Goal: Check status: Check status

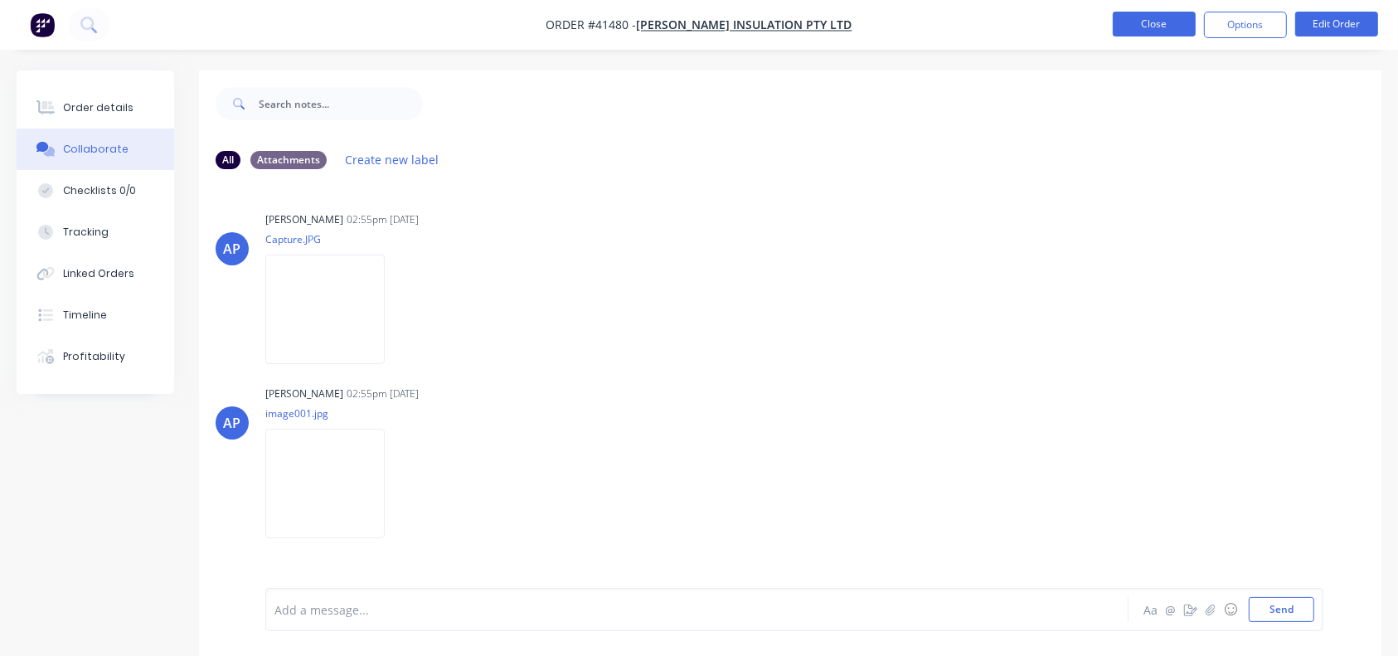
click at [1152, 17] on button "Close" at bounding box center [1154, 24] width 83 height 25
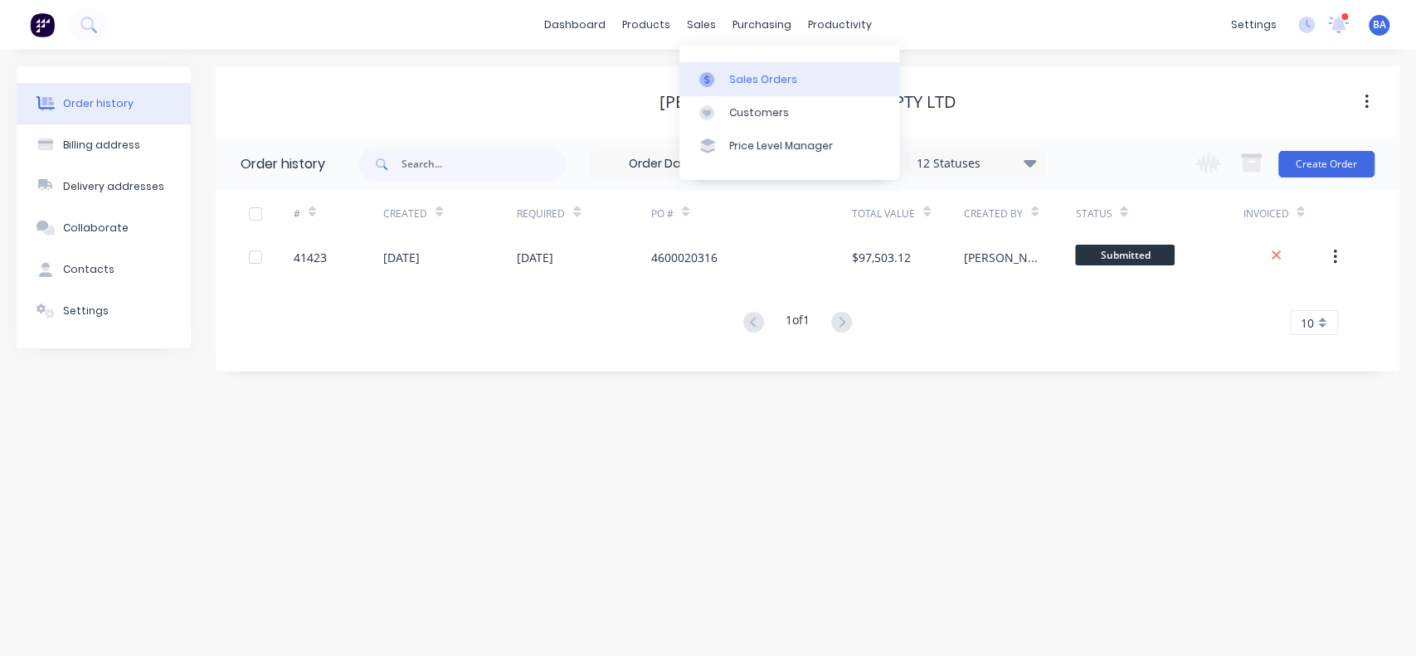
click at [727, 82] on link "Sales Orders" at bounding box center [789, 78] width 220 height 33
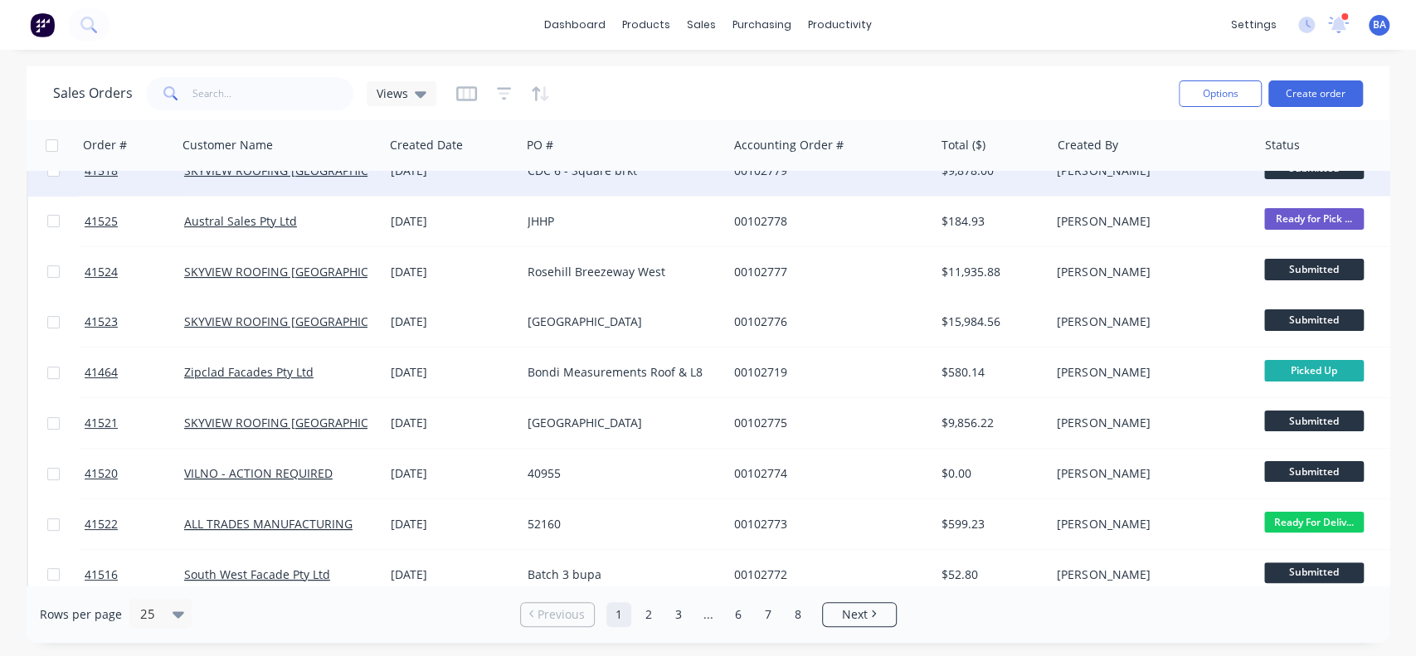
scroll to position [128, 0]
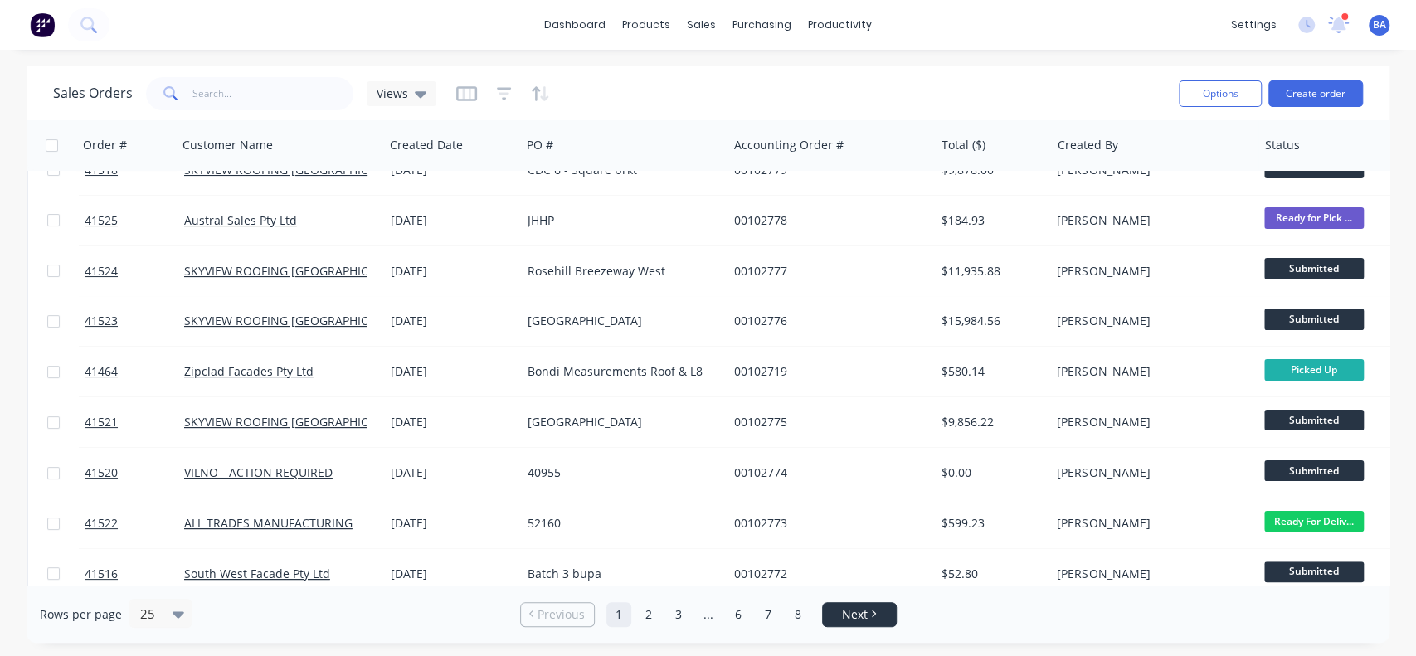
click at [876, 614] on link "Next" at bounding box center [859, 614] width 73 height 17
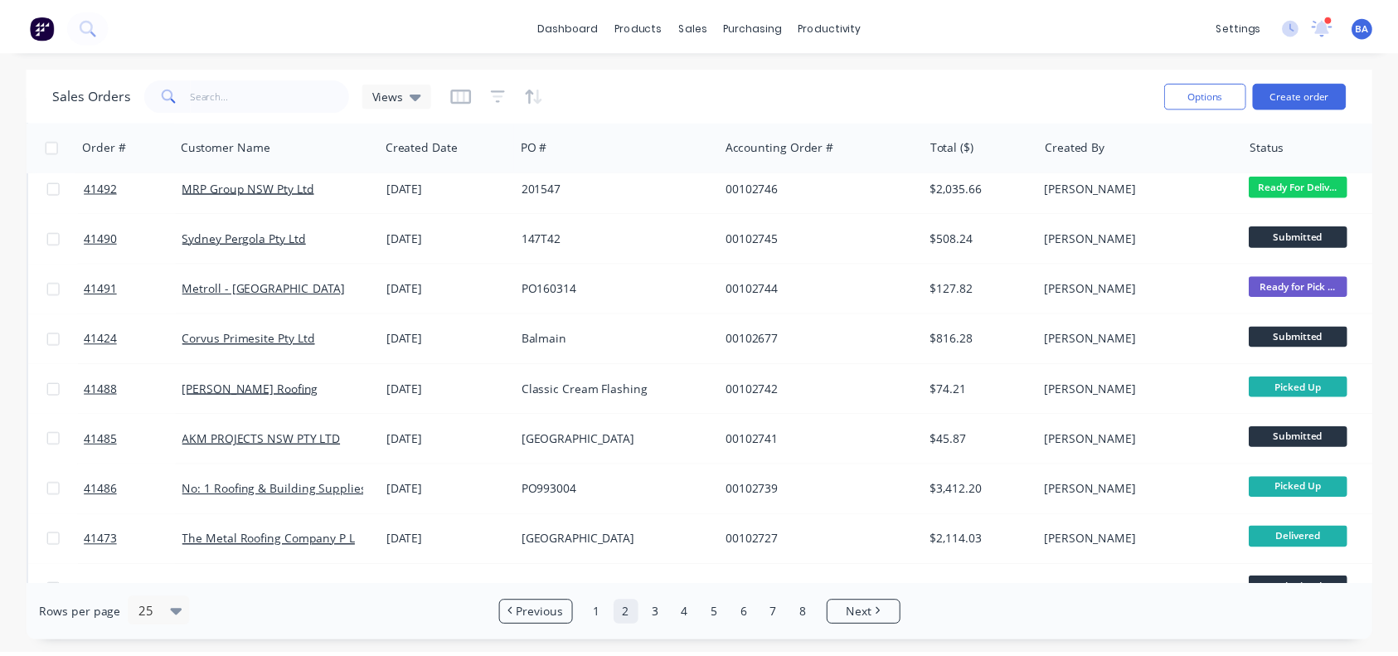
scroll to position [429, 0]
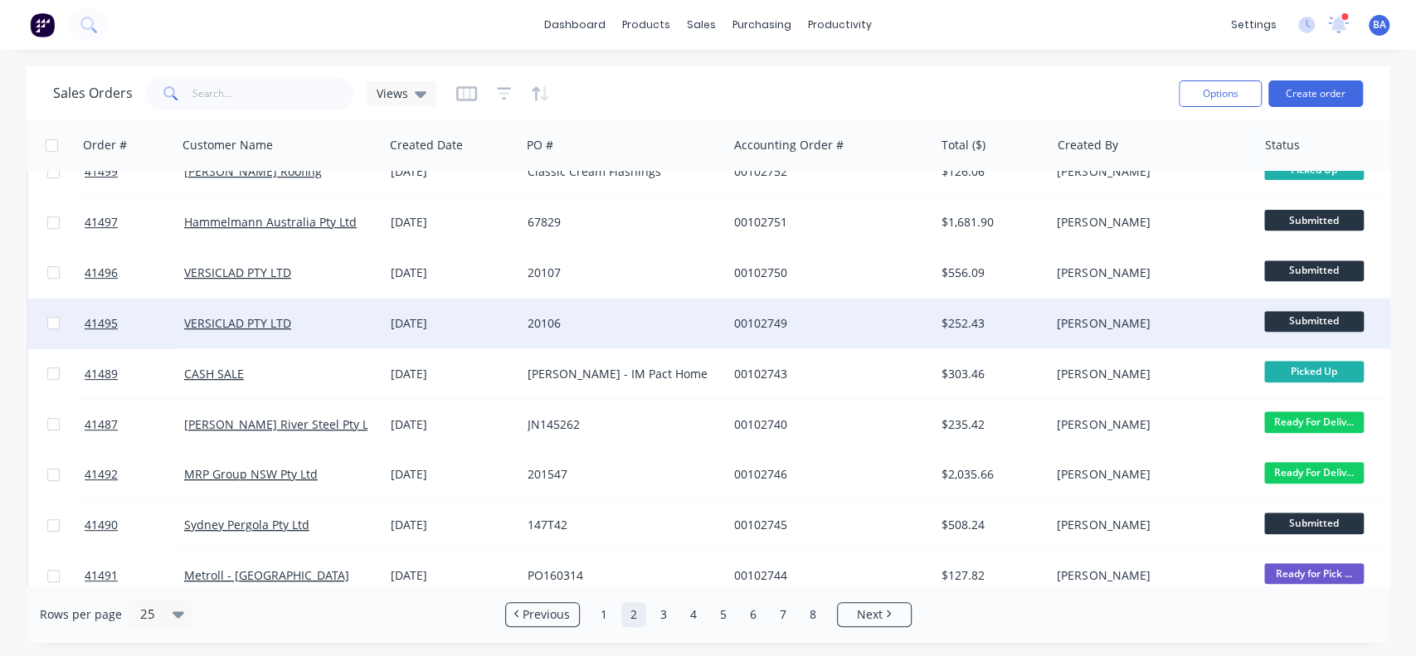
click at [694, 328] on div "20106" at bounding box center [619, 323] width 184 height 17
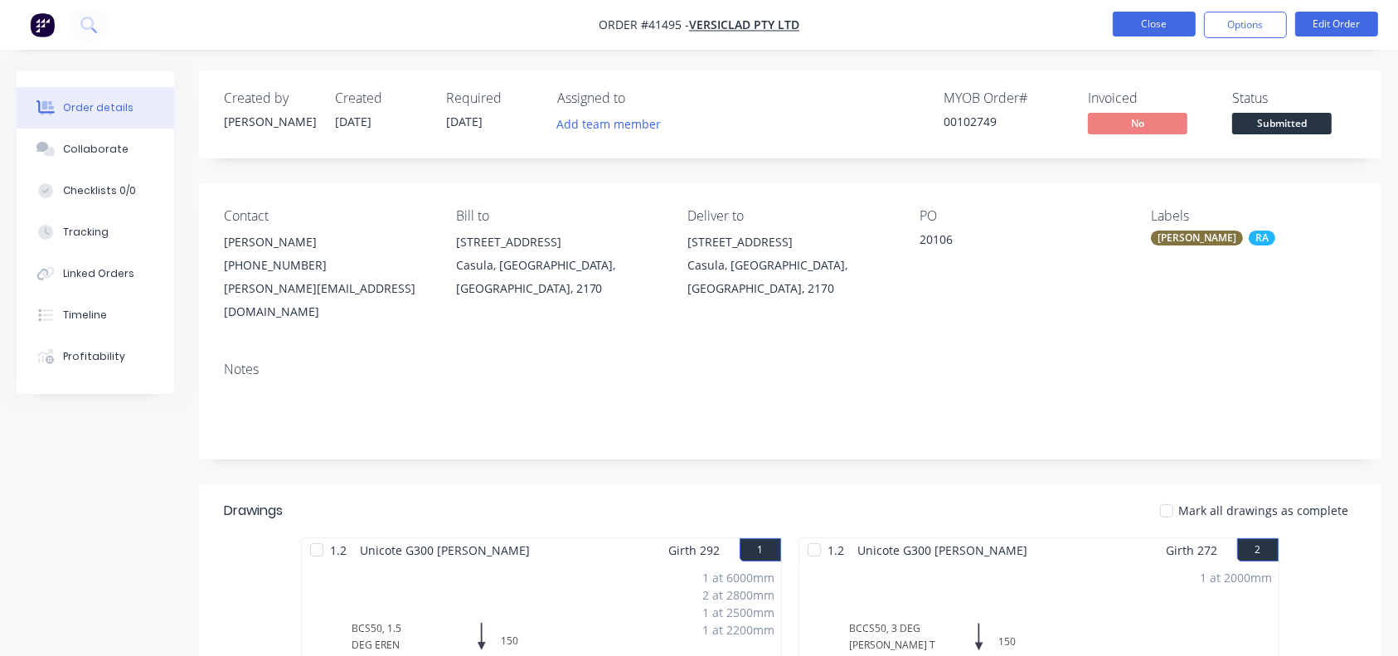
click at [1131, 32] on button "Close" at bounding box center [1154, 24] width 83 height 25
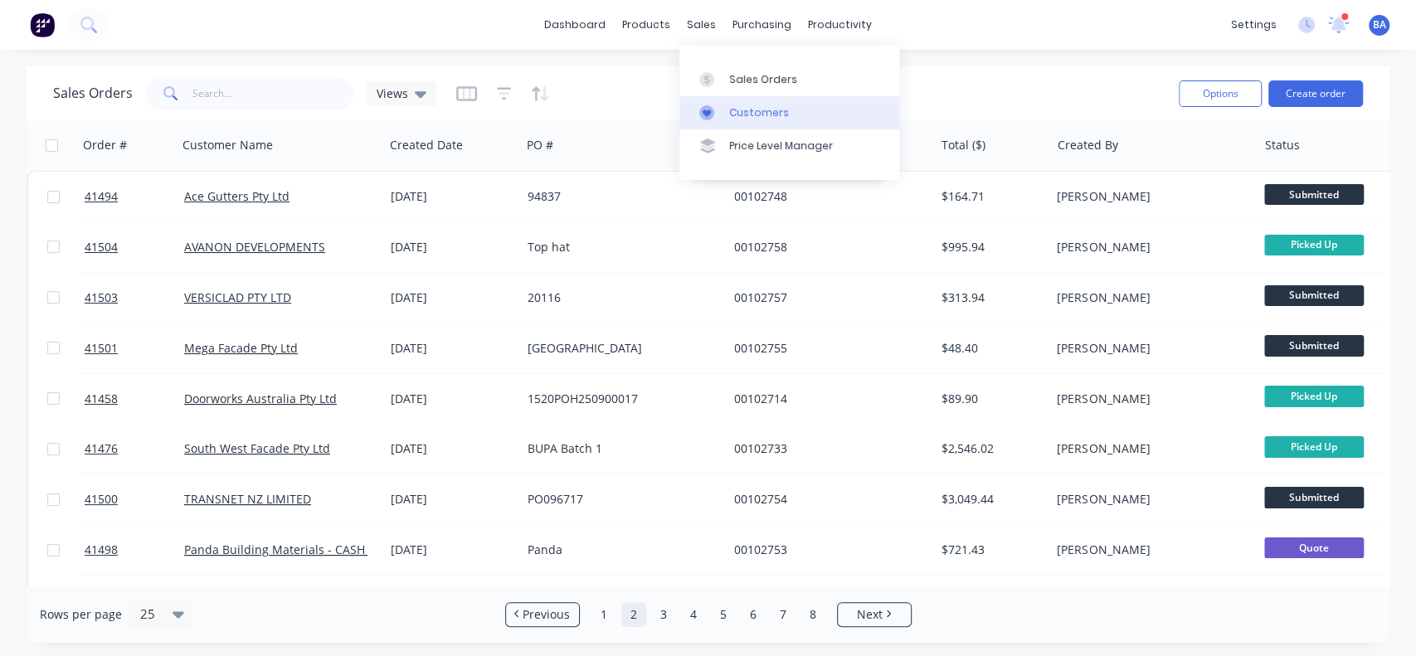
click at [727, 104] on link "Customers" at bounding box center [789, 112] width 220 height 33
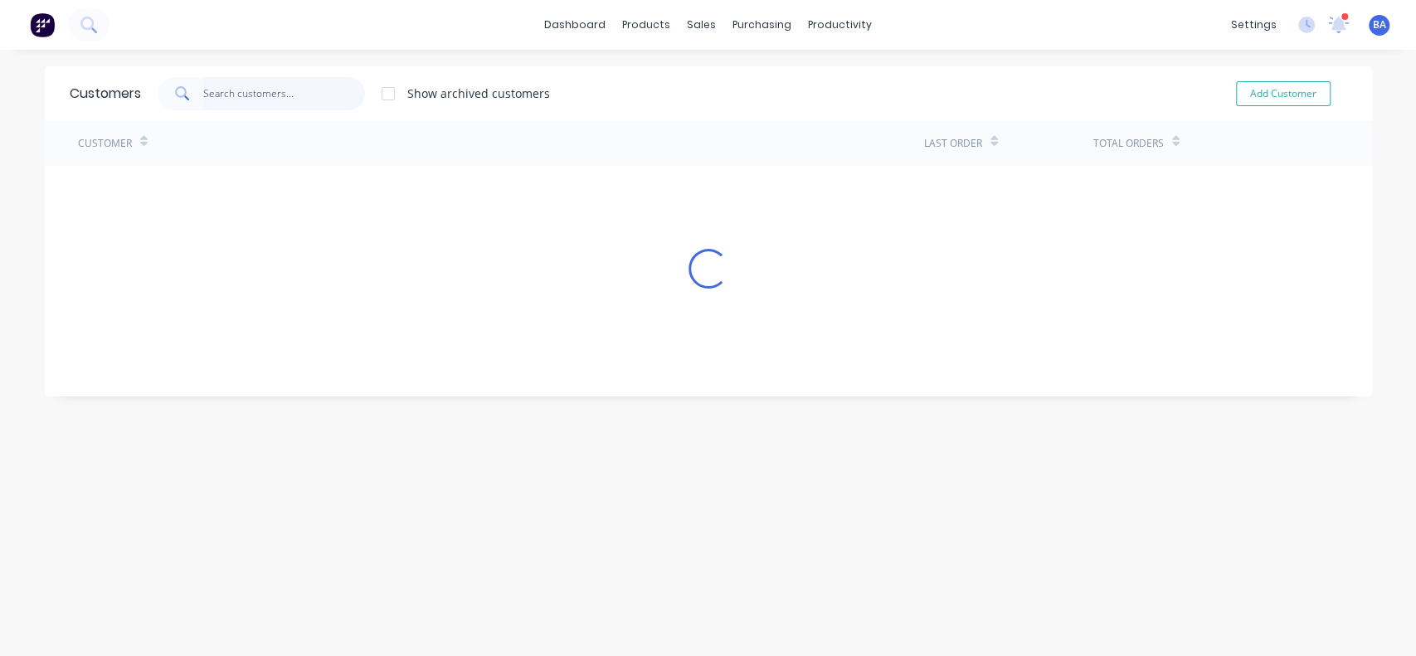
click at [305, 95] on input "text" at bounding box center [284, 93] width 162 height 33
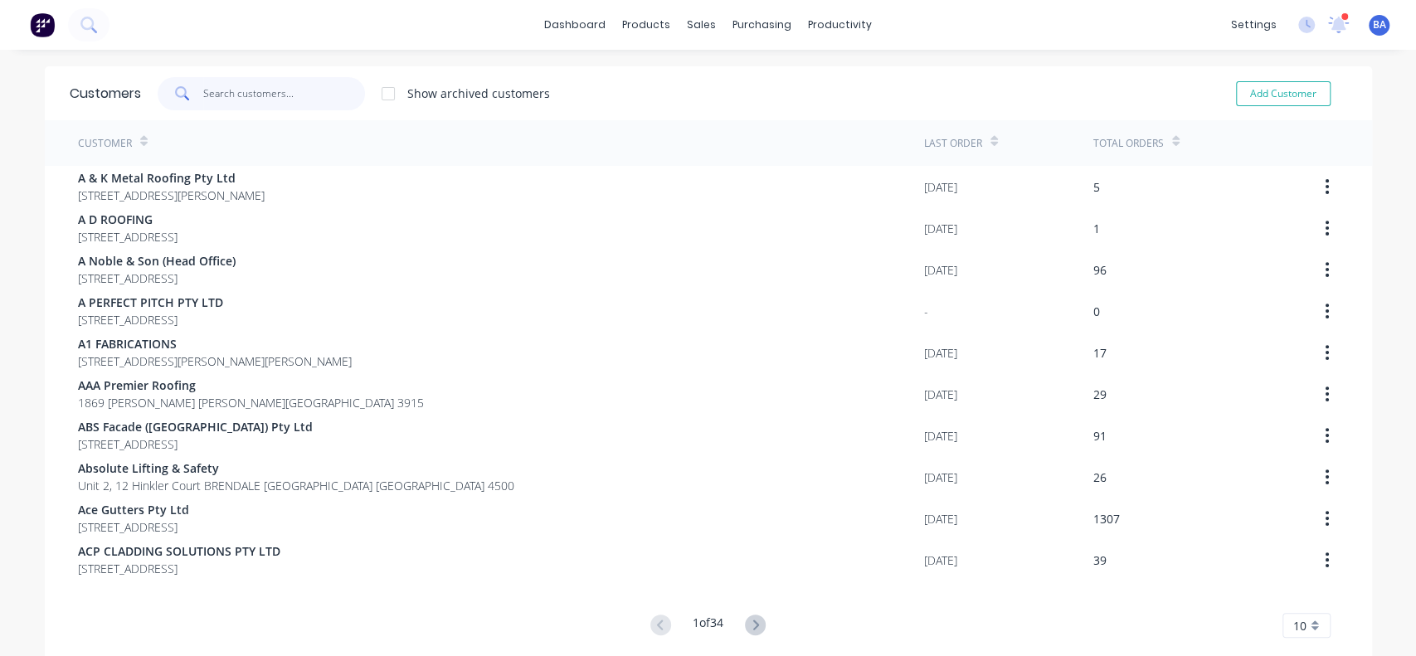
click at [305, 95] on input "text" at bounding box center [284, 93] width 162 height 33
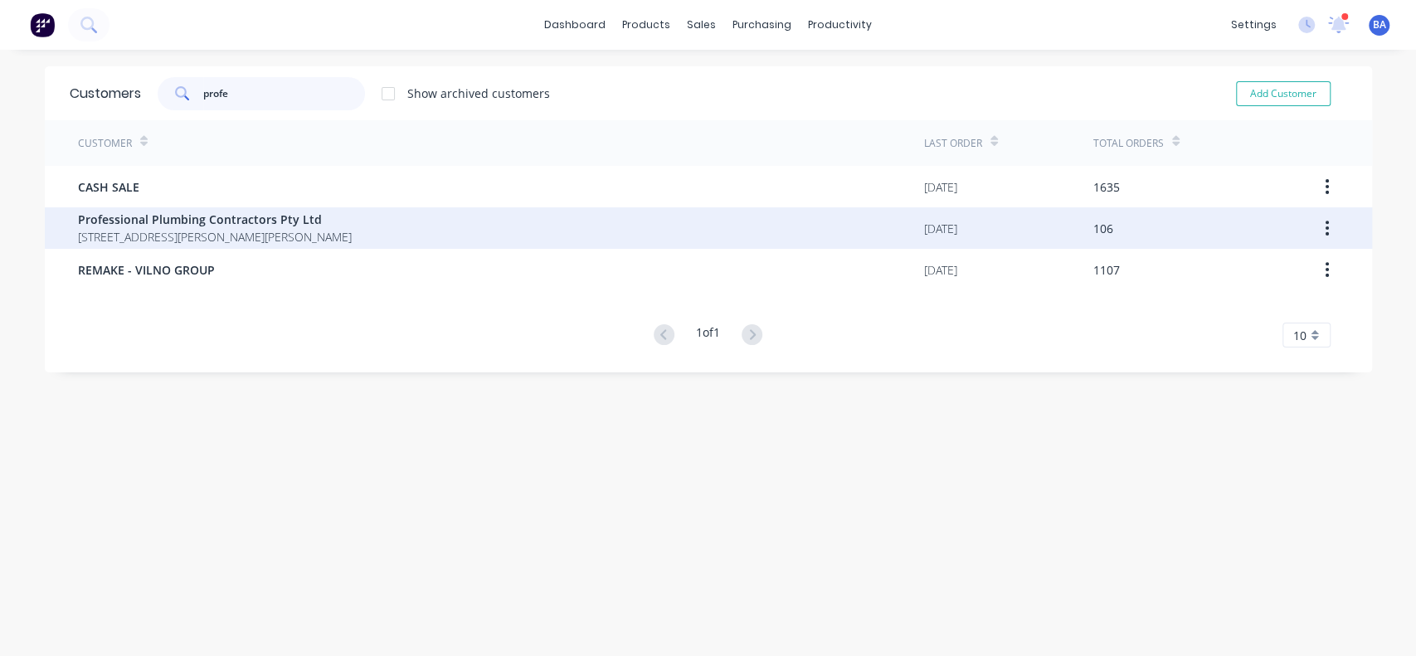
type input "profe"
click at [202, 230] on span "[STREET_ADDRESS][PERSON_NAME][PERSON_NAME]" at bounding box center [215, 236] width 274 height 17
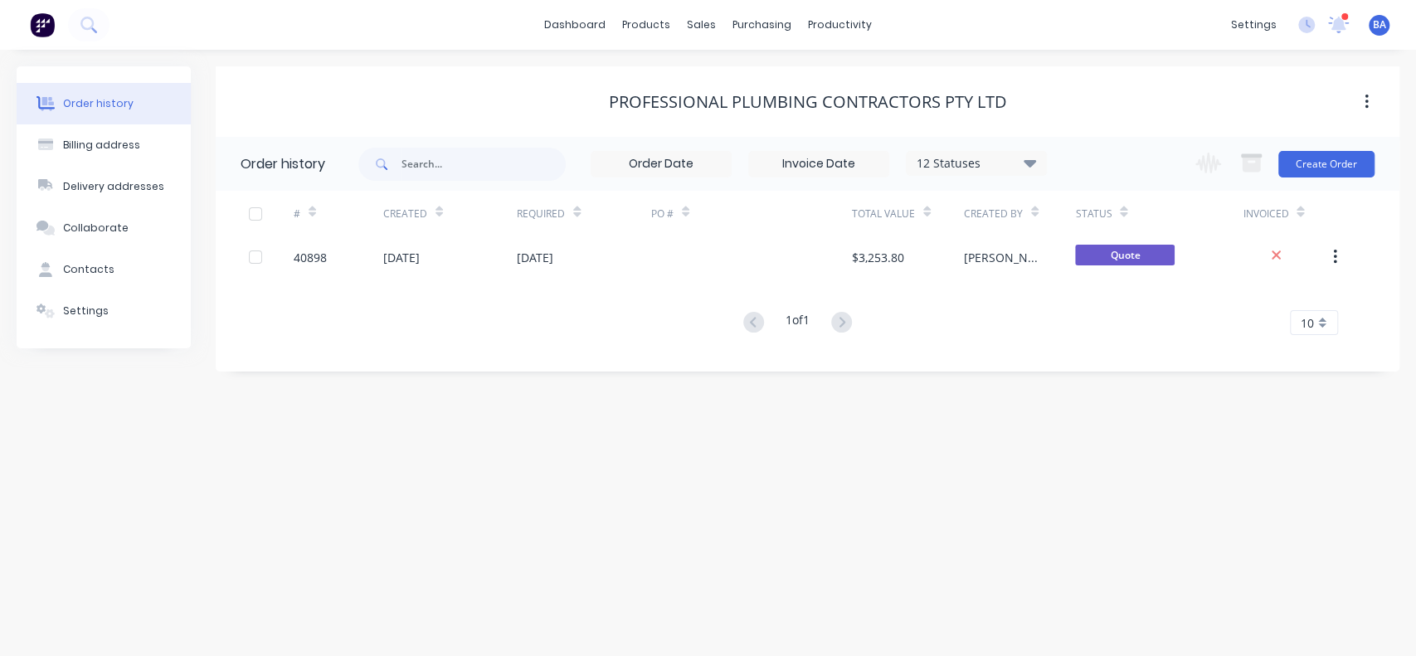
click at [1033, 167] on icon at bounding box center [1029, 163] width 12 height 20
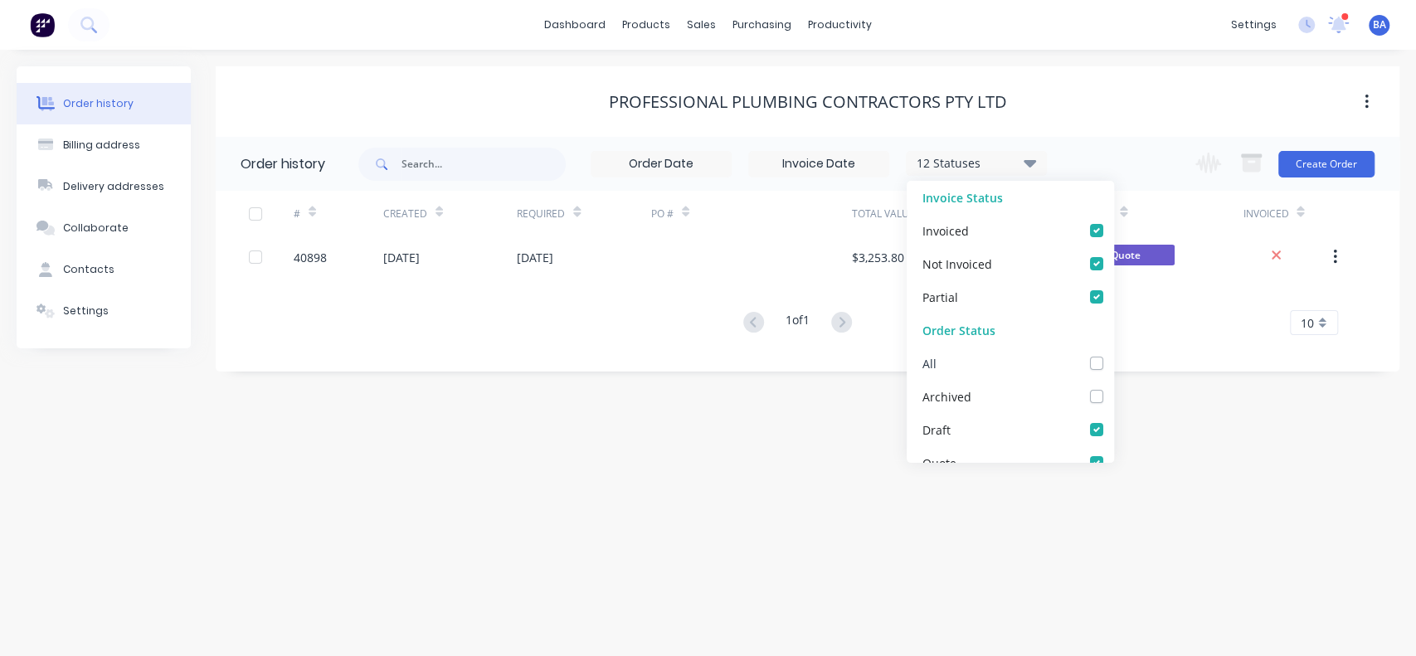
click at [1113, 354] on label at bounding box center [1113, 354] width 0 height 0
click at [1113, 368] on input "checkbox" at bounding box center [1119, 362] width 13 height 16
checkbox input "true"
click at [1215, 464] on div "Order history Billing address Delivery addresses Collaborate Contacts Settings …" at bounding box center [708, 353] width 1416 height 606
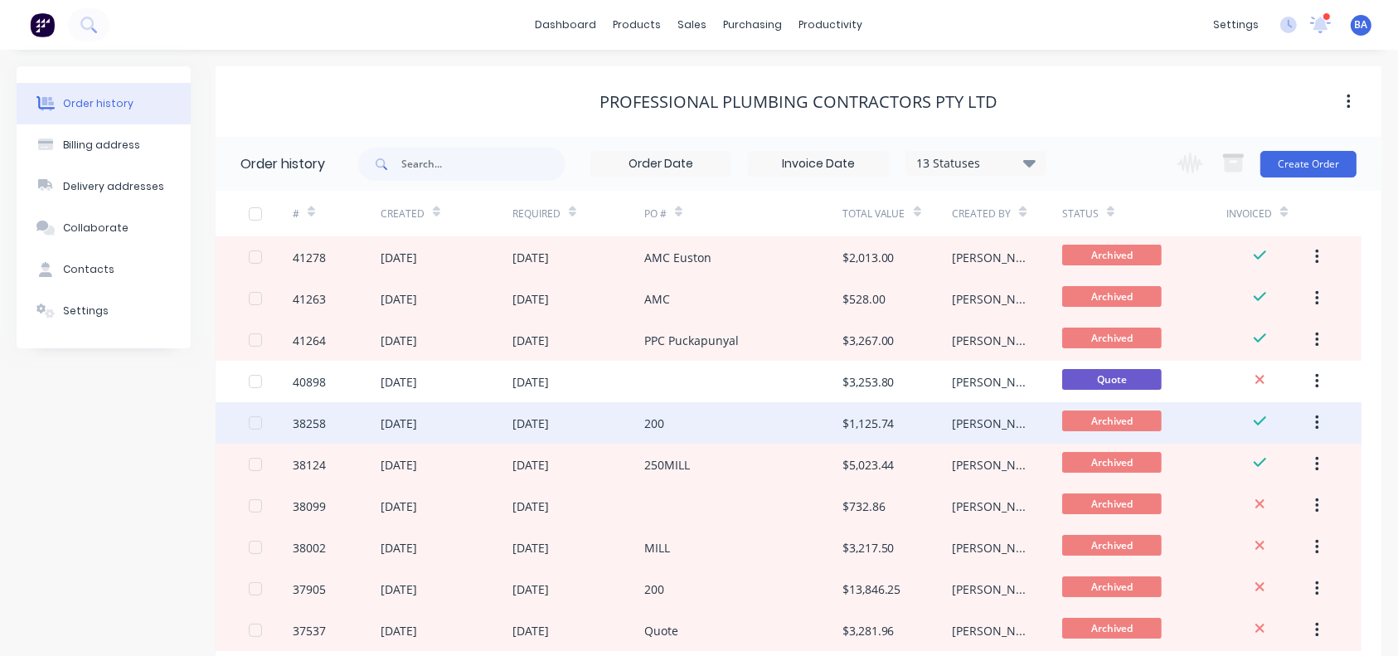
click at [712, 427] on div "200" at bounding box center [743, 422] width 198 height 41
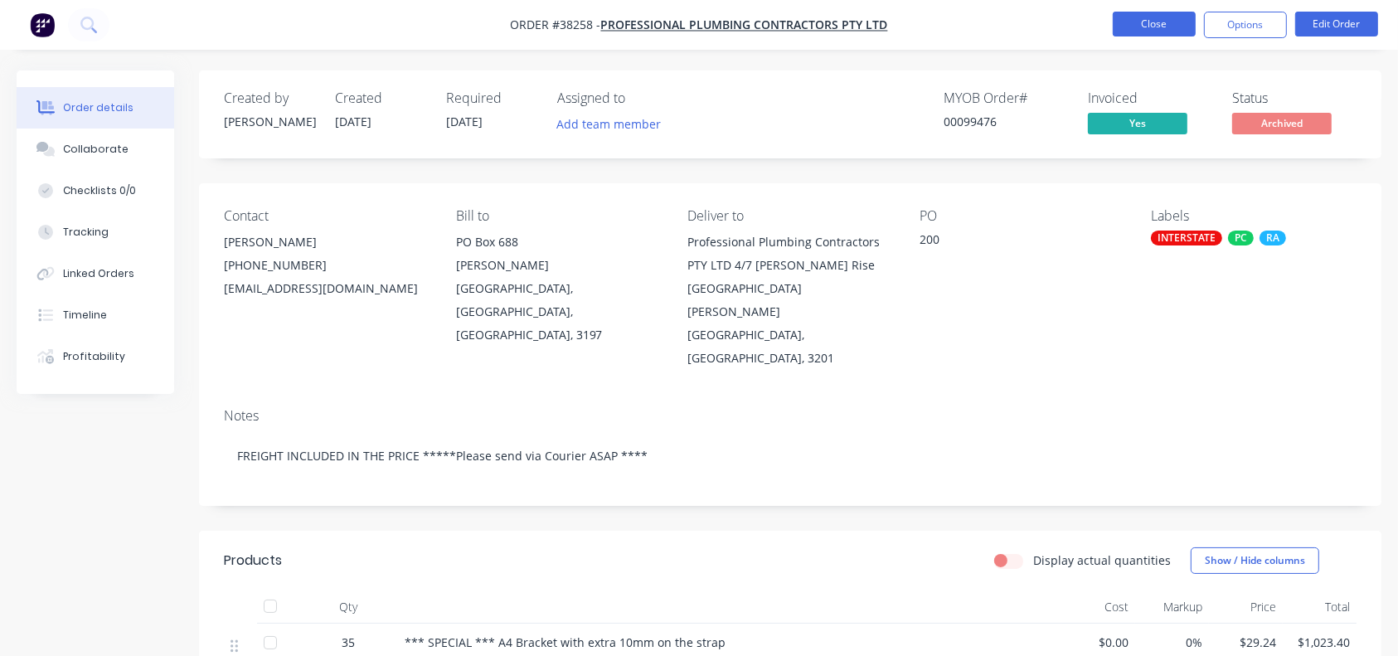
click at [1150, 28] on button "Close" at bounding box center [1154, 24] width 83 height 25
